Goal: Task Accomplishment & Management: Complete application form

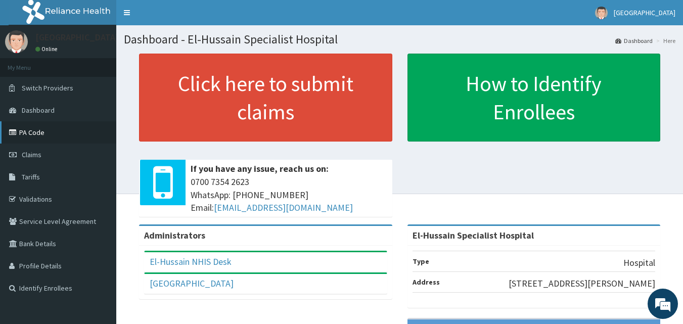
click at [65, 129] on link "PA Code" at bounding box center [58, 132] width 116 height 22
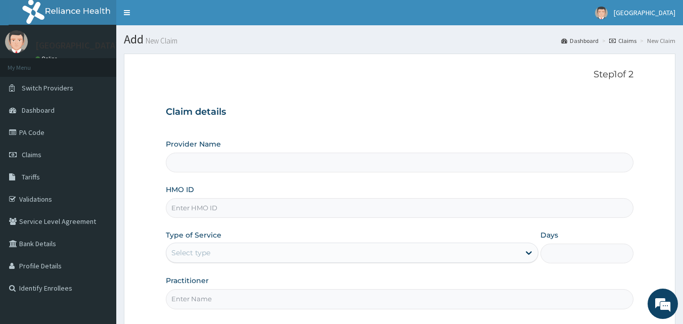
click at [275, 208] on input "HMO ID" at bounding box center [400, 208] width 468 height 20
type input "El-Hussain Specialist Hospital"
paste input "PA/3376E6"
click at [272, 205] on input "PA/3376E6" at bounding box center [400, 208] width 468 height 20
type input "P"
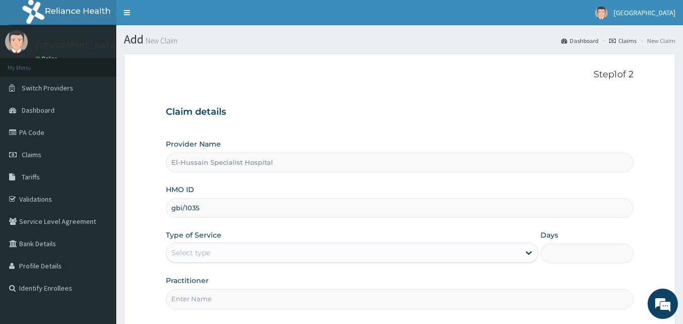
type input "GBI/10359/A"
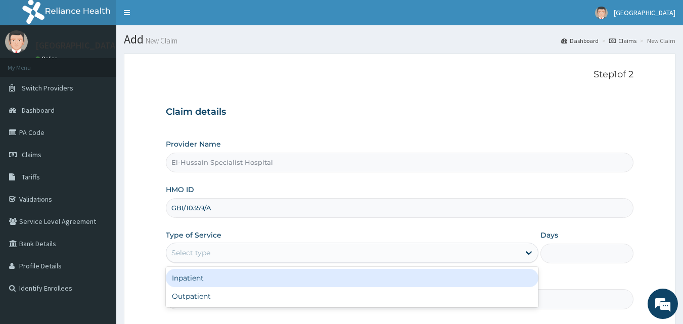
drag, startPoint x: 196, startPoint y: 255, endPoint x: 190, endPoint y: 247, distance: 10.8
click at [198, 253] on div "Select type" at bounding box center [190, 253] width 39 height 10
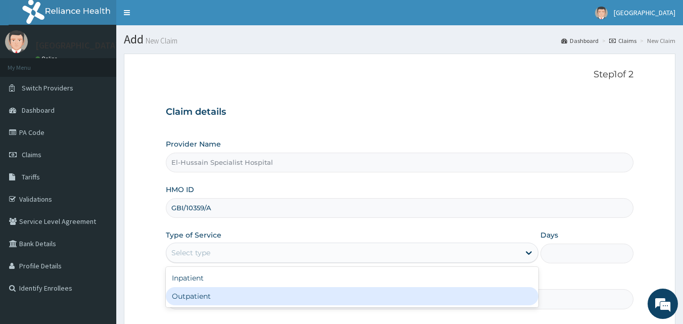
click at [209, 294] on div "Outpatient" at bounding box center [352, 296] width 373 height 18
type input "1"
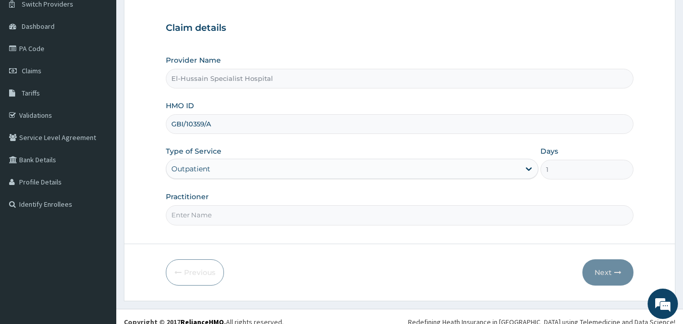
scroll to position [95, 0]
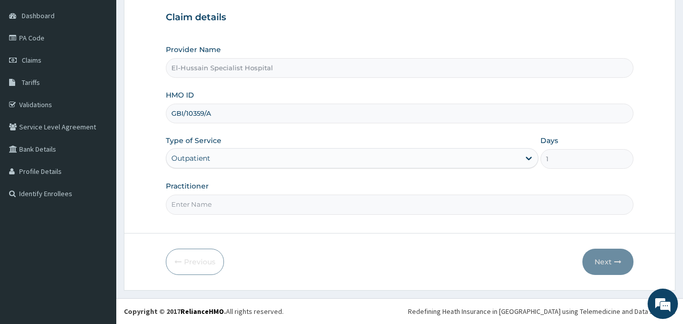
click at [232, 204] on input "Practitioner" at bounding box center [400, 205] width 468 height 20
type input "DR. NURADDEEN"
click at [606, 264] on button "Next" at bounding box center [607, 262] width 51 height 26
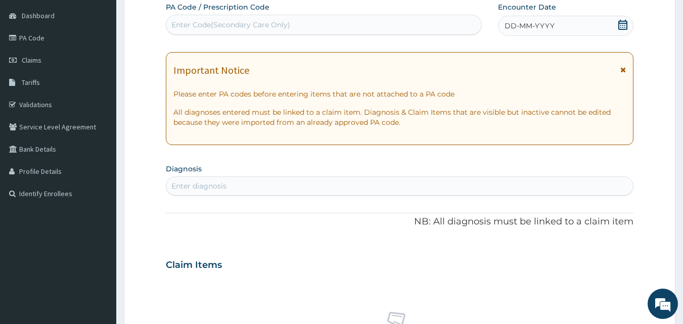
click at [364, 24] on div "Enter Code(Secondary Care Only)" at bounding box center [323, 25] width 315 height 16
paste input "PA/3376E6"
type input "PA/3376E6"
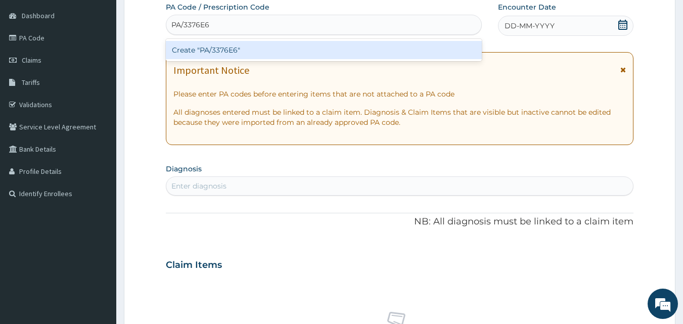
click at [339, 49] on div "Create "PA/3376E6"" at bounding box center [324, 50] width 317 height 18
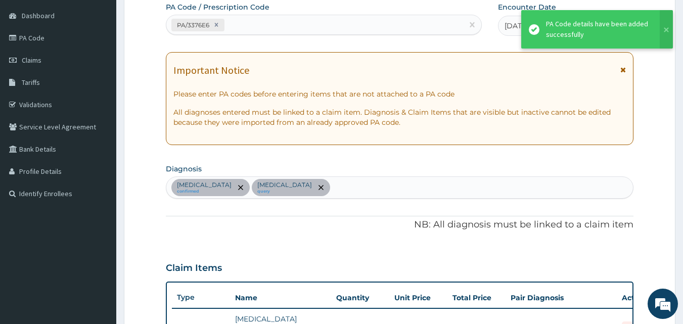
scroll to position [447, 0]
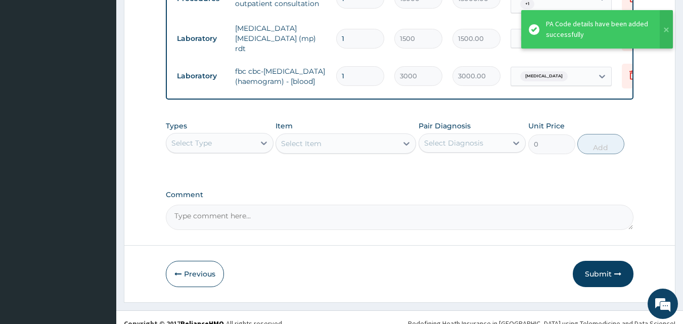
click at [586, 261] on button "Submit" at bounding box center [603, 274] width 61 height 26
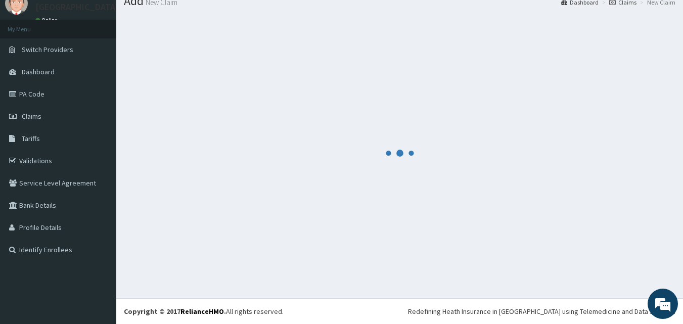
scroll to position [556, 0]
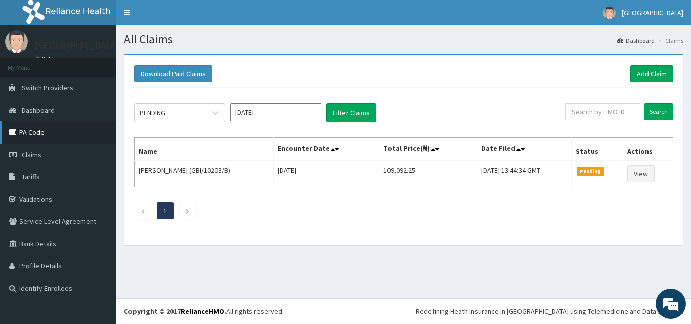
click at [74, 132] on link "PA Code" at bounding box center [58, 132] width 116 height 22
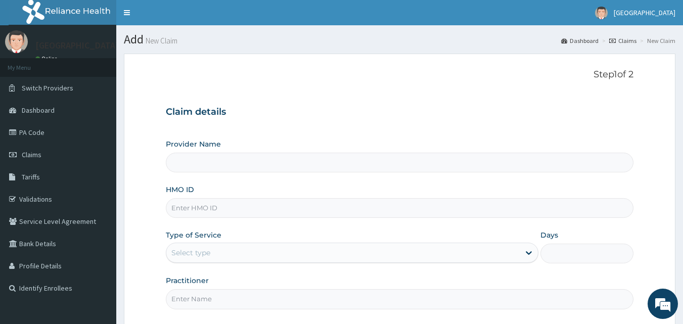
click at [213, 210] on input "HMO ID" at bounding box center [400, 208] width 468 height 20
type input "El-Hussain Specialist Hospital"
type input "GBI/10359/B"
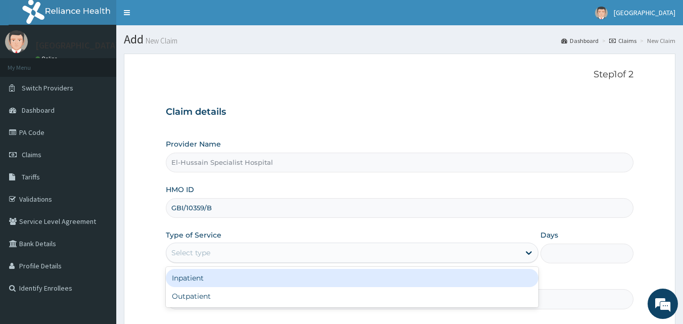
click at [223, 255] on div "Select type" at bounding box center [342, 253] width 353 height 16
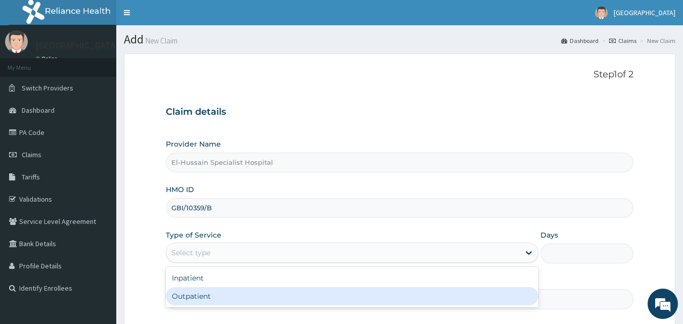
click at [223, 299] on div "Outpatient" at bounding box center [352, 296] width 373 height 18
type input "1"
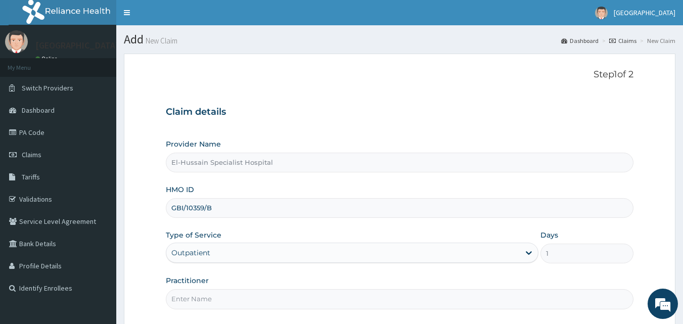
click at [220, 301] on input "Practitioner" at bounding box center [400, 299] width 468 height 20
type input "DR. NURADDEEN"
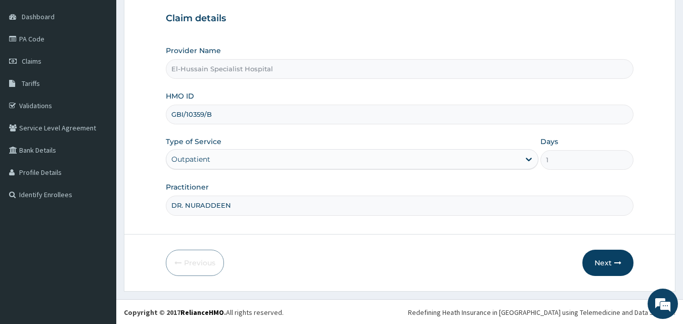
scroll to position [95, 0]
click at [597, 256] on button "Next" at bounding box center [607, 262] width 51 height 26
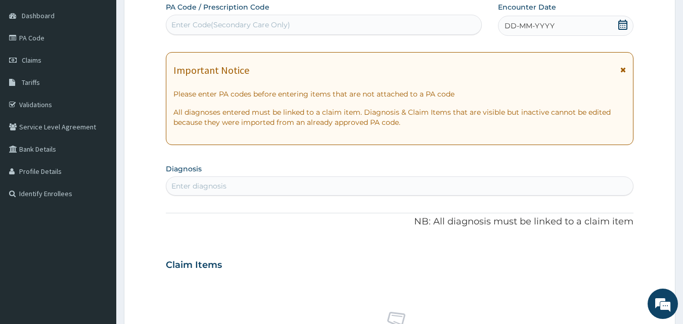
click at [289, 23] on div "Enter Code(Secondary Care Only)" at bounding box center [230, 25] width 119 height 10
paste input "PA/32BE10"
type input "PA/32BE10"
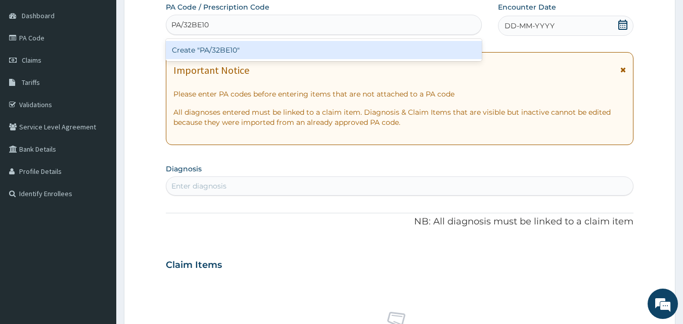
click at [310, 49] on div "Create "PA/32BE10"" at bounding box center [324, 50] width 317 height 18
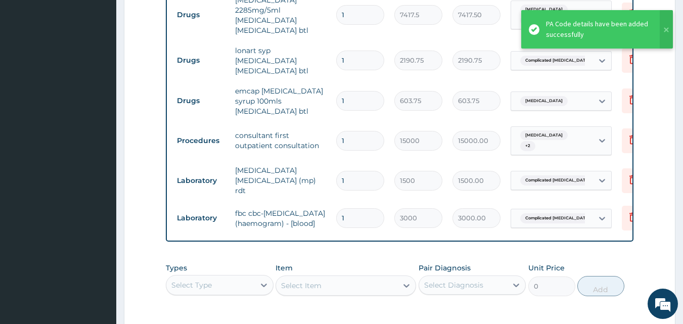
scroll to position [591, 0]
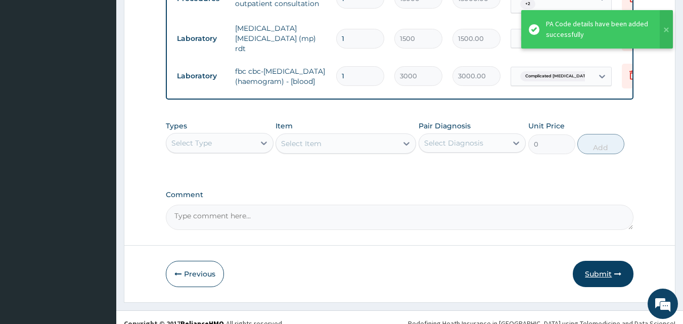
click at [588, 265] on button "Submit" at bounding box center [603, 274] width 61 height 26
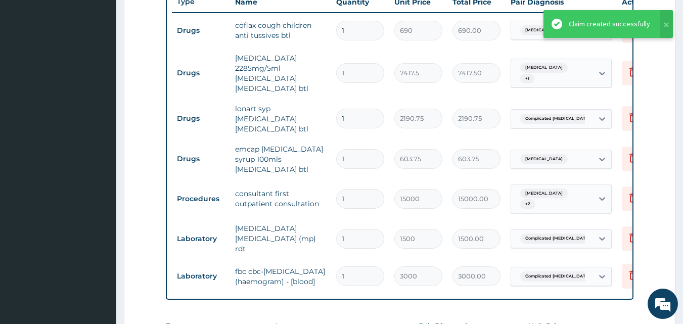
scroll to position [388, 0]
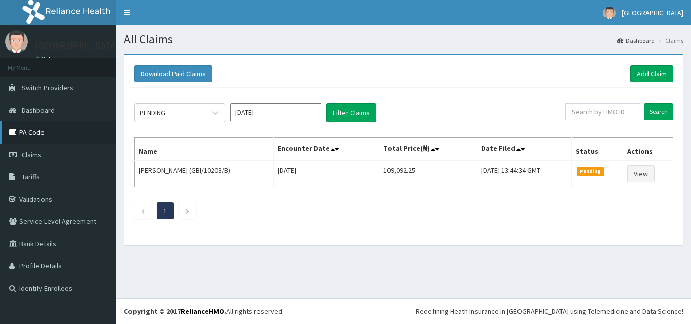
click at [42, 136] on link "PA Code" at bounding box center [58, 132] width 116 height 22
click at [655, 75] on link "Add Claim" at bounding box center [651, 73] width 43 height 17
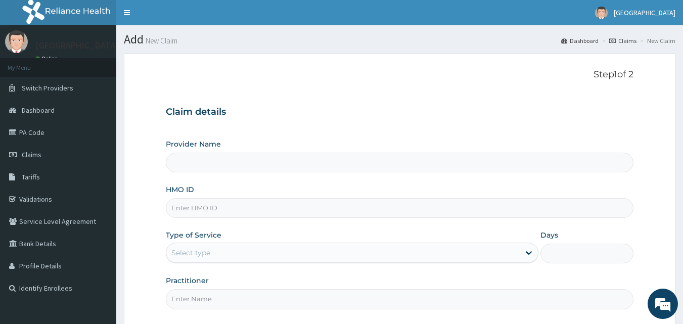
click at [297, 209] on input "HMO ID" at bounding box center [400, 208] width 468 height 20
type input "GBI/10359/C"
type input "El-Hussain Specialist Hospital"
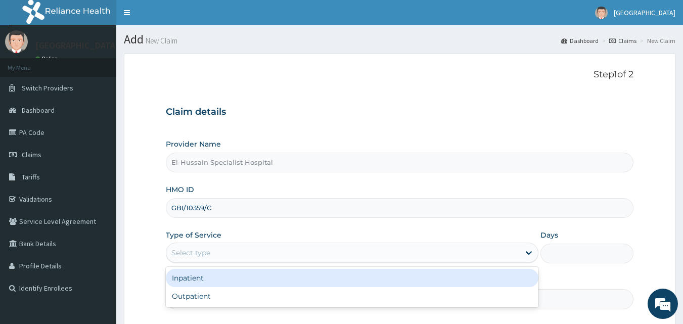
click at [299, 252] on div "Select type" at bounding box center [342, 253] width 353 height 16
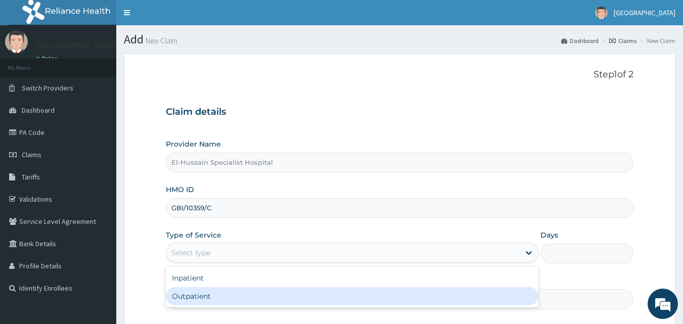
click at [258, 295] on div "Outpatient" at bounding box center [352, 296] width 373 height 18
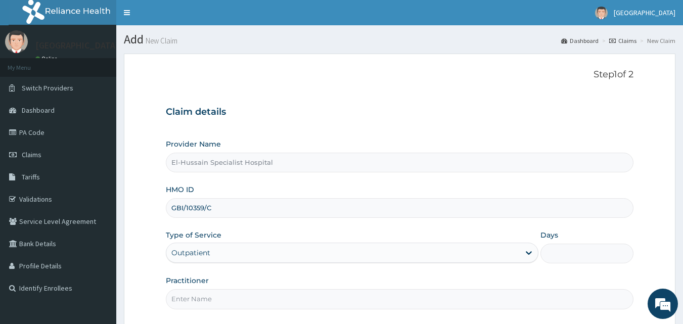
type input "1"
click at [259, 304] on input "Practitioner" at bounding box center [400, 299] width 468 height 20
type input "DR. RANSOME"
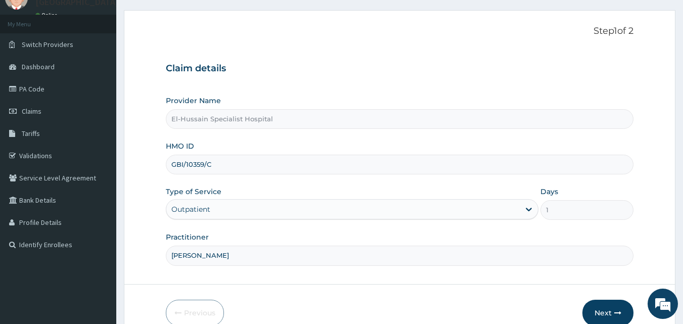
scroll to position [95, 0]
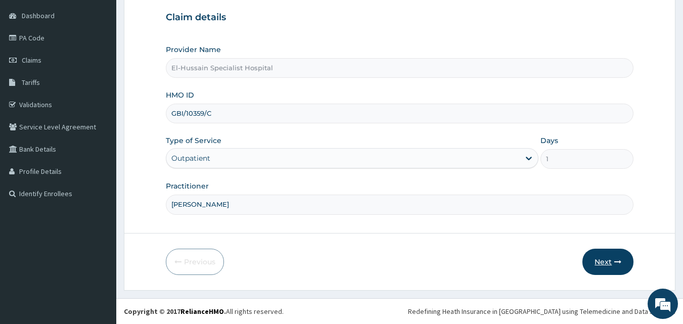
click at [588, 262] on button "Next" at bounding box center [607, 262] width 51 height 26
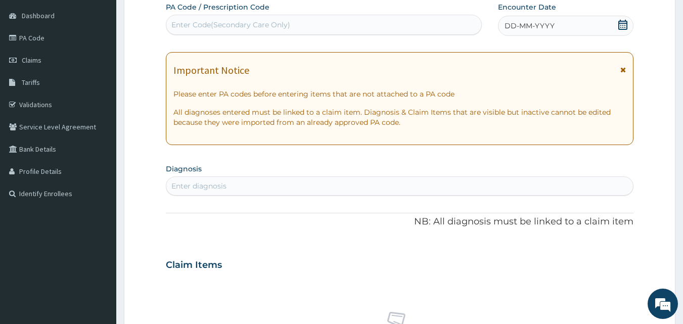
click at [295, 24] on div "Enter Code(Secondary Care Only)" at bounding box center [323, 25] width 315 height 16
paste input "PA/660287"
type input "PA/660287"
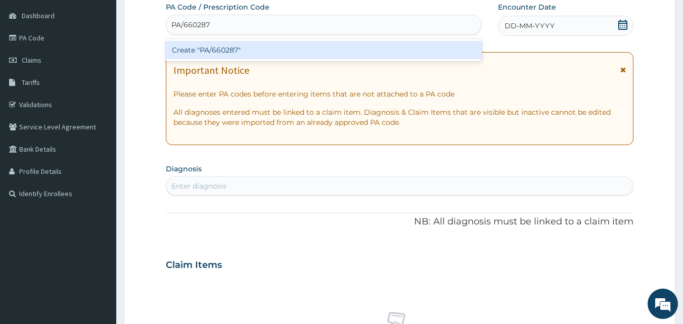
click at [288, 49] on div "Create "PA/660287"" at bounding box center [324, 50] width 317 height 18
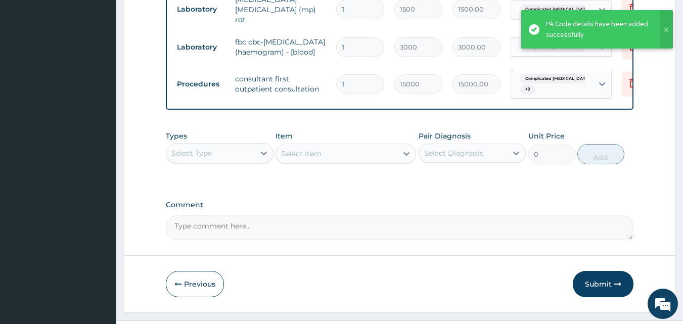
scroll to position [680, 0]
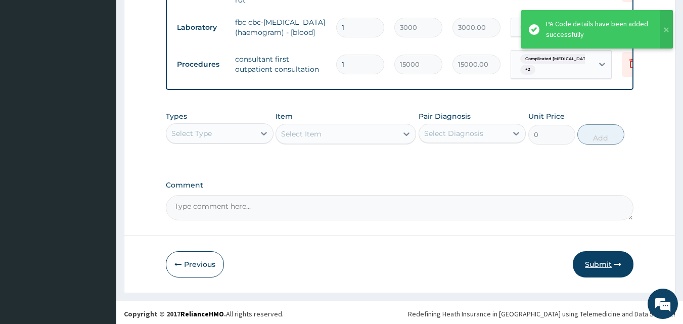
click at [602, 259] on button "Submit" at bounding box center [603, 264] width 61 height 26
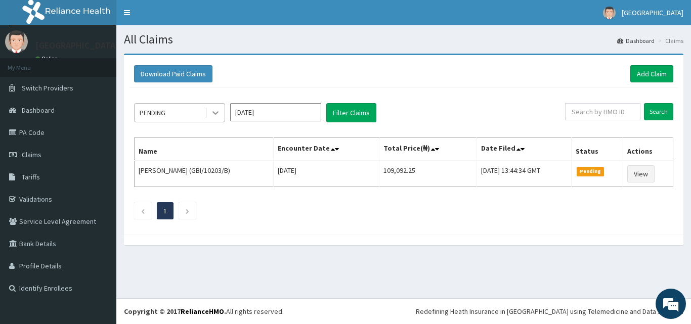
click at [216, 108] on icon at bounding box center [215, 113] width 10 height 10
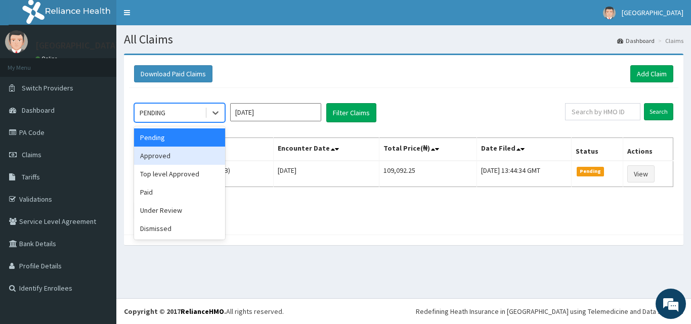
click at [196, 158] on div "Approved" at bounding box center [179, 156] width 91 height 18
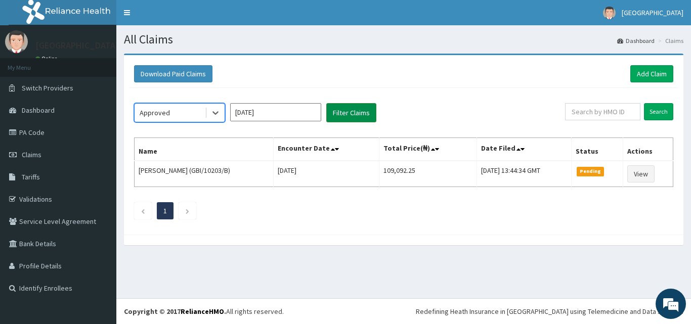
click at [360, 115] on button "Filter Claims" at bounding box center [351, 112] width 50 height 19
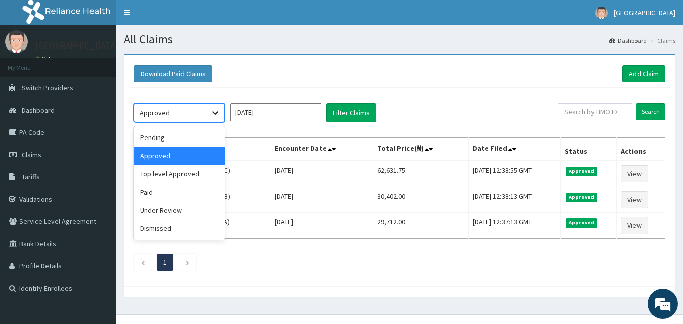
drag, startPoint x: 218, startPoint y: 111, endPoint x: 214, endPoint y: 116, distance: 6.9
click at [217, 114] on icon at bounding box center [215, 113] width 10 height 10
click at [197, 176] on div "Top level Approved" at bounding box center [179, 174] width 91 height 18
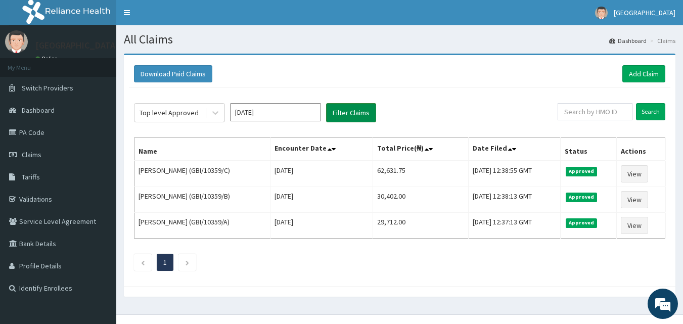
click at [362, 112] on button "Filter Claims" at bounding box center [351, 112] width 50 height 19
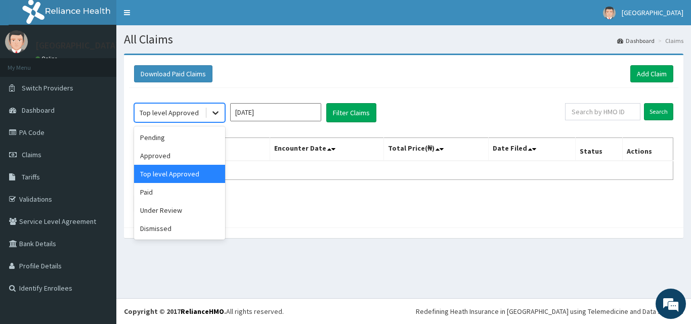
click at [214, 113] on icon at bounding box center [215, 114] width 6 height 4
click at [186, 189] on div "Paid" at bounding box center [179, 192] width 91 height 18
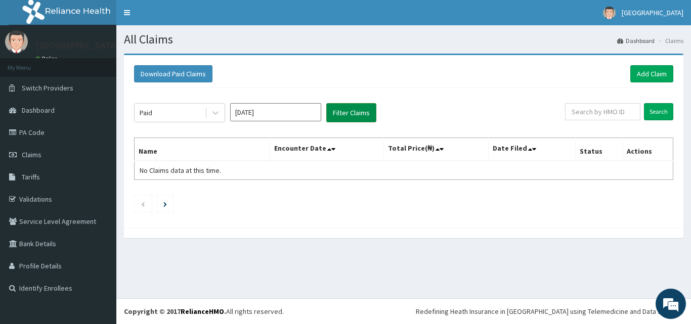
click at [350, 111] on button "Filter Claims" at bounding box center [351, 112] width 50 height 19
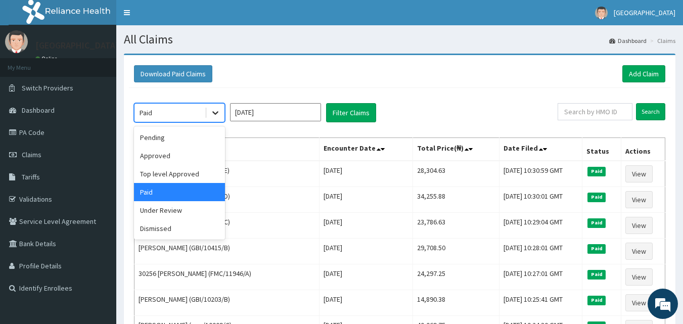
click at [214, 111] on icon at bounding box center [215, 113] width 10 height 10
click at [201, 170] on div "Top level Approved" at bounding box center [179, 174] width 91 height 18
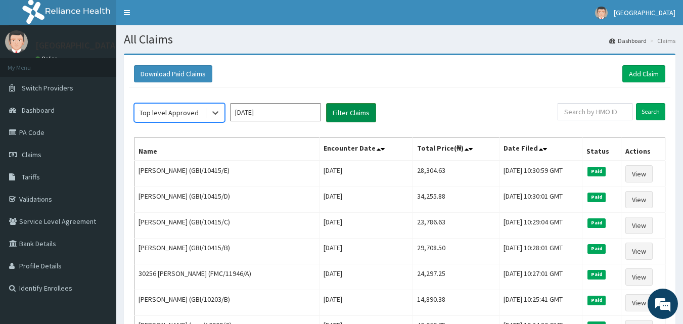
click at [359, 108] on button "Filter Claims" at bounding box center [351, 112] width 50 height 19
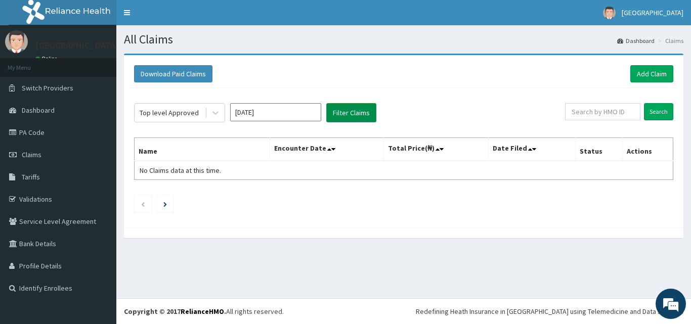
click at [354, 111] on button "Filter Claims" at bounding box center [351, 112] width 50 height 19
click at [217, 115] on icon at bounding box center [215, 113] width 10 height 10
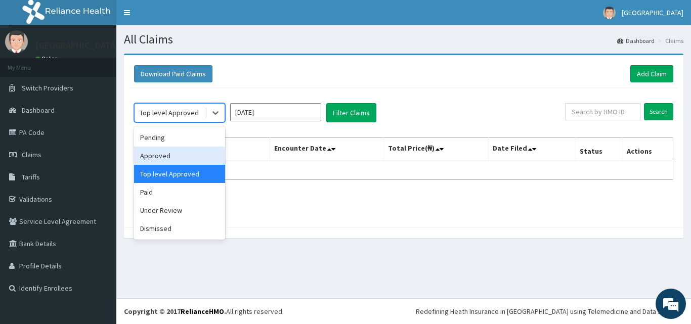
drag, startPoint x: 198, startPoint y: 159, endPoint x: 207, endPoint y: 151, distance: 11.8
click at [198, 158] on div "Approved" at bounding box center [179, 156] width 91 height 18
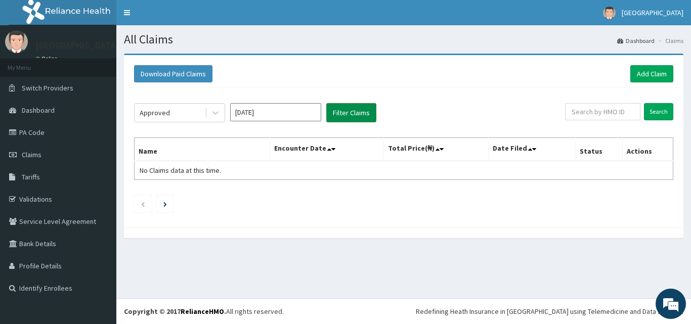
click at [331, 116] on button "Filter Claims" at bounding box center [351, 112] width 50 height 19
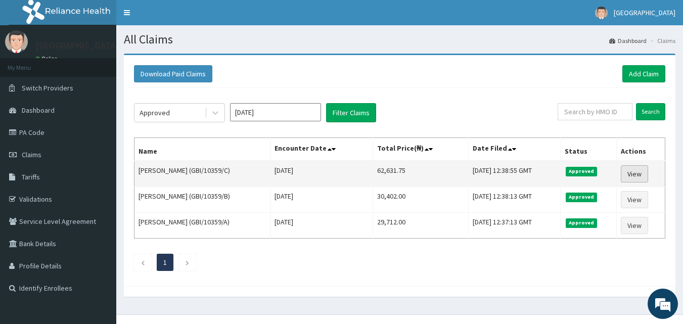
click at [638, 182] on link "View" at bounding box center [634, 173] width 27 height 17
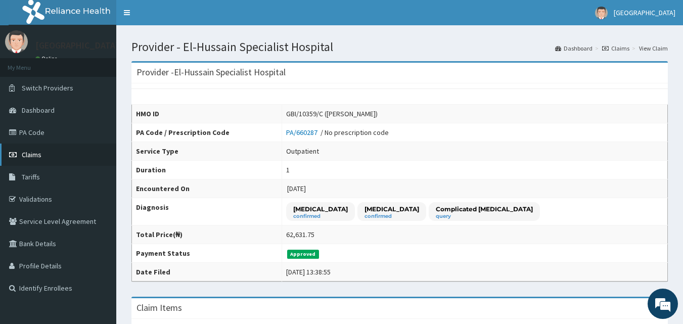
click at [64, 151] on link "Claims" at bounding box center [58, 155] width 116 height 22
